Goal: Use online tool/utility: Utilize a website feature to perform a specific function

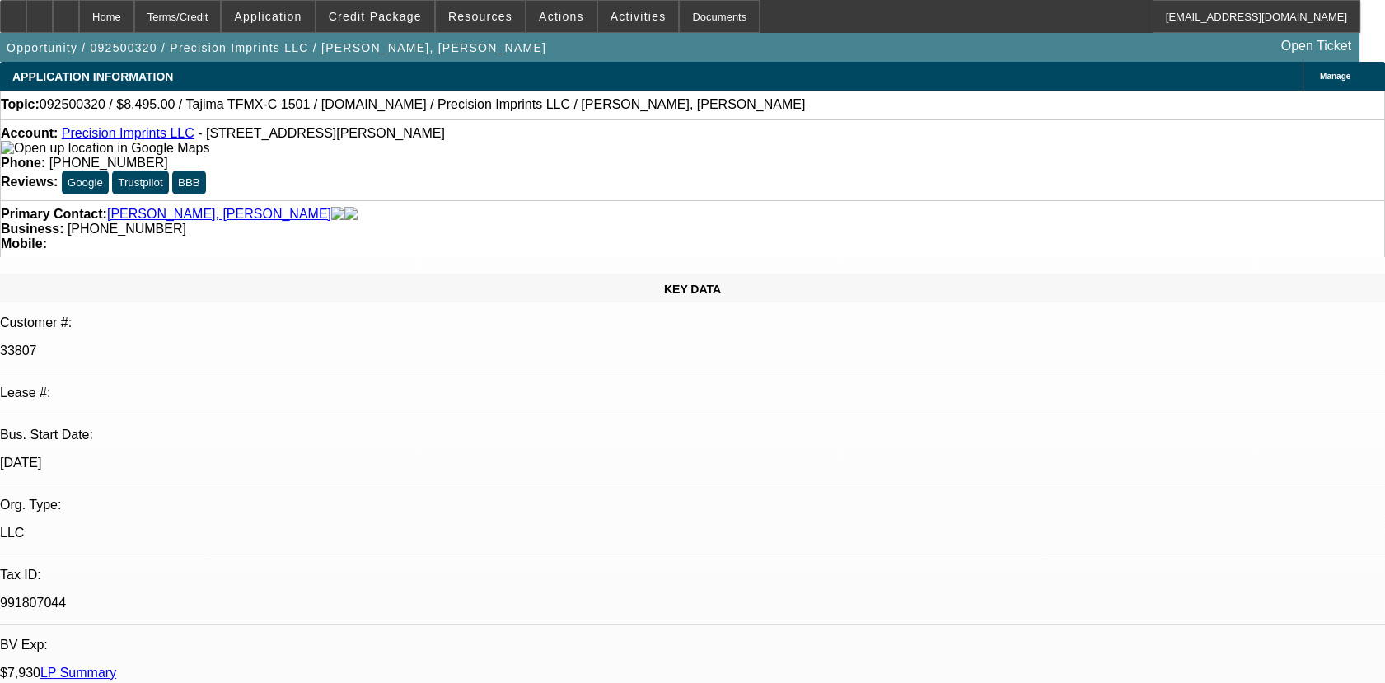
select select "0"
select select "2"
select select "0.1"
select select "0"
select select "2"
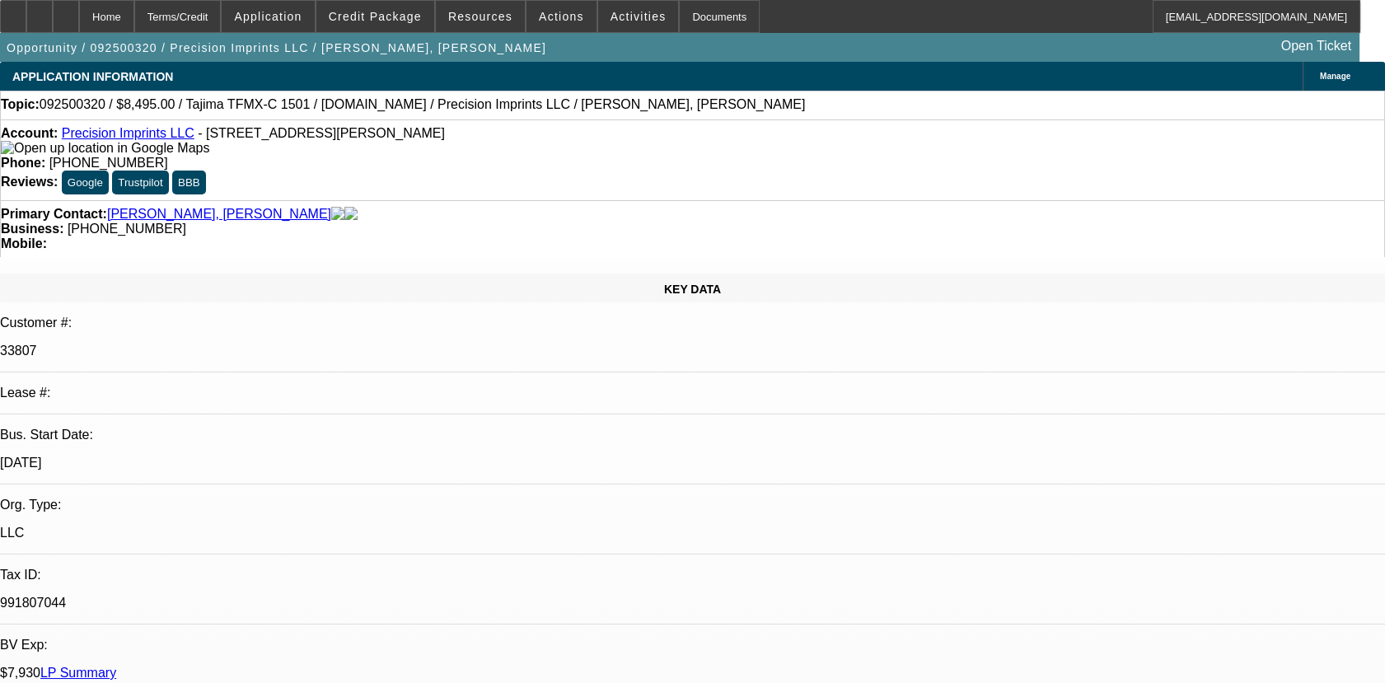
select select "0.1"
select select "0"
select select "2"
select select "0.1"
select select "1"
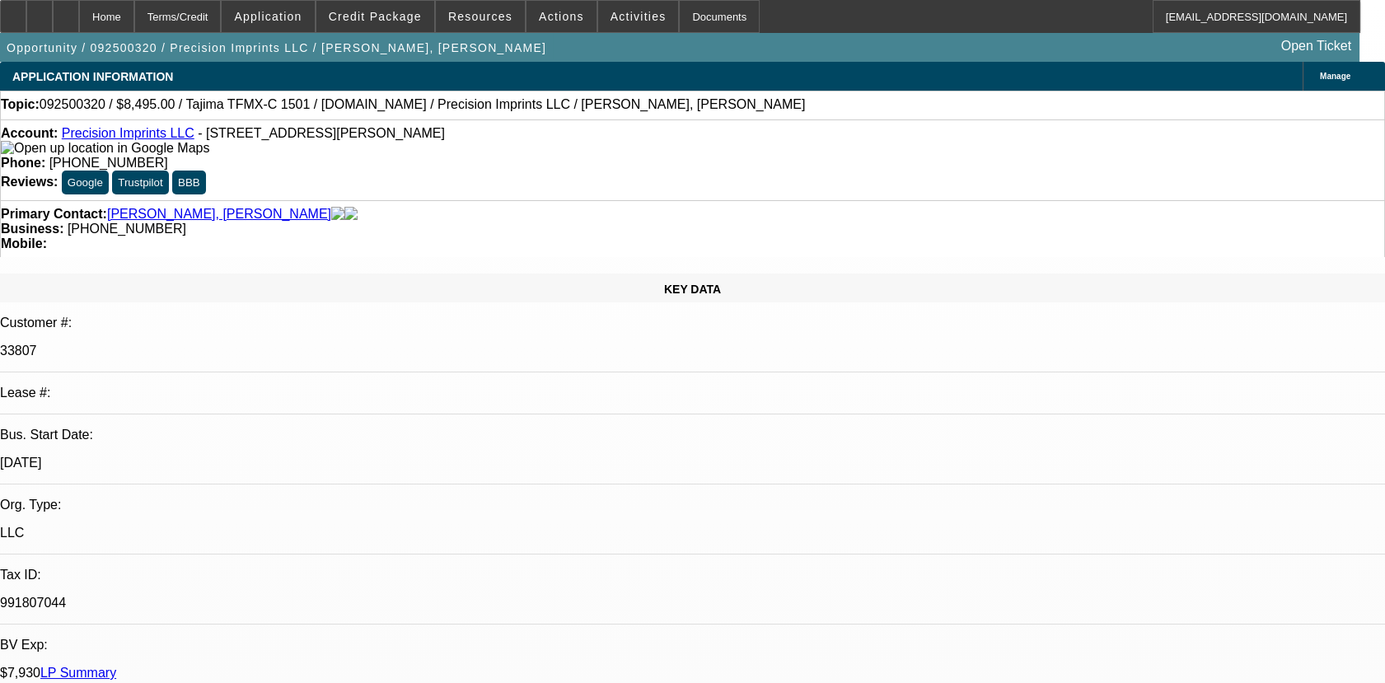
select select "2"
select select "4"
select select "1"
select select "2"
select select "4"
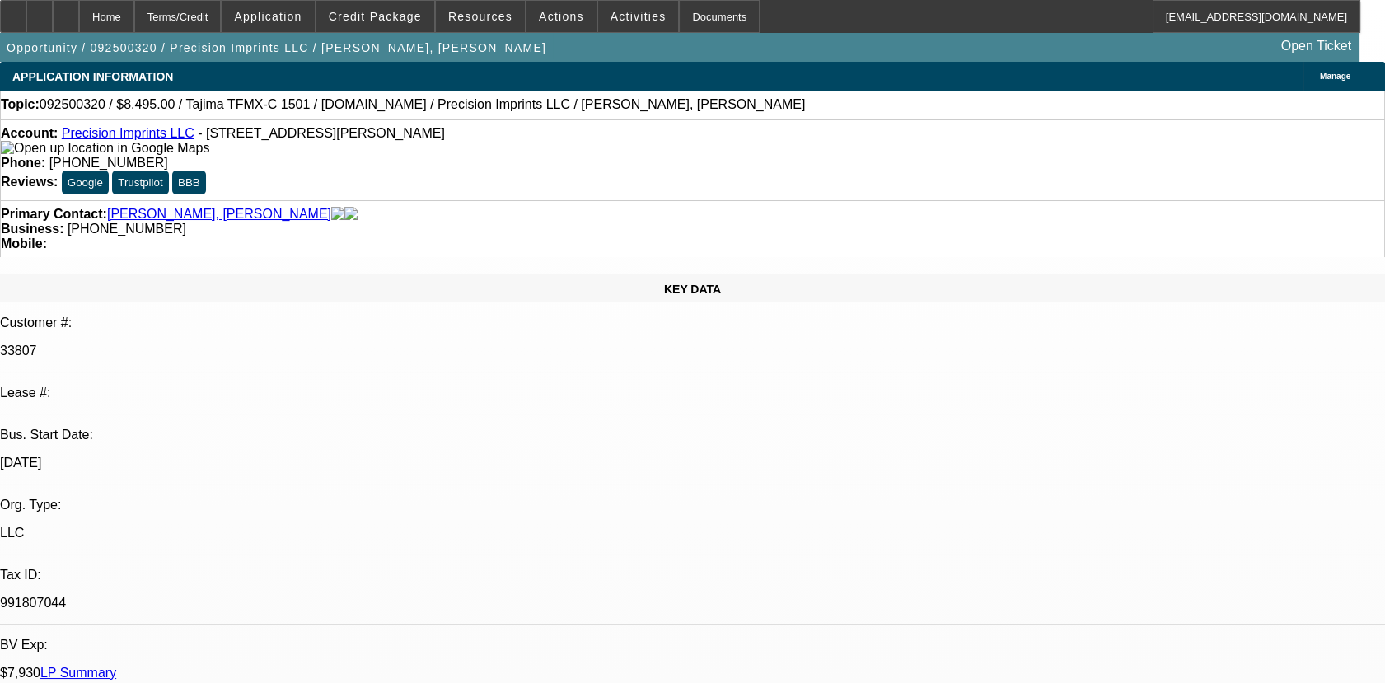
select select "1"
select select "2"
select select "4"
